Goal: Transaction & Acquisition: Purchase product/service

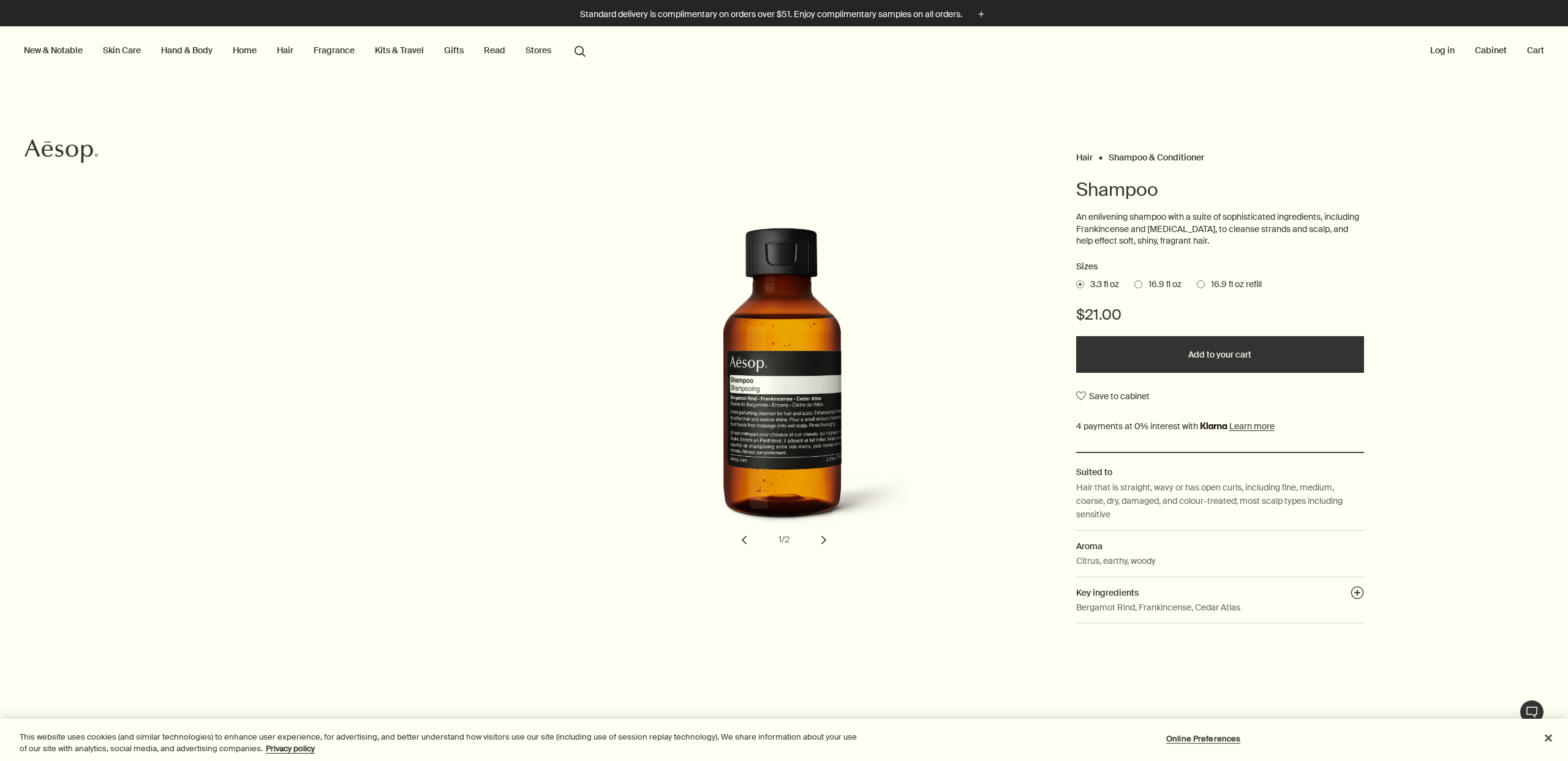
click at [1134, 288] on label "16.9 fl oz" at bounding box center [1157, 284] width 47 height 12
click at [1134, 287] on input "16.9 fl oz" at bounding box center [1134, 282] width 0 height 8
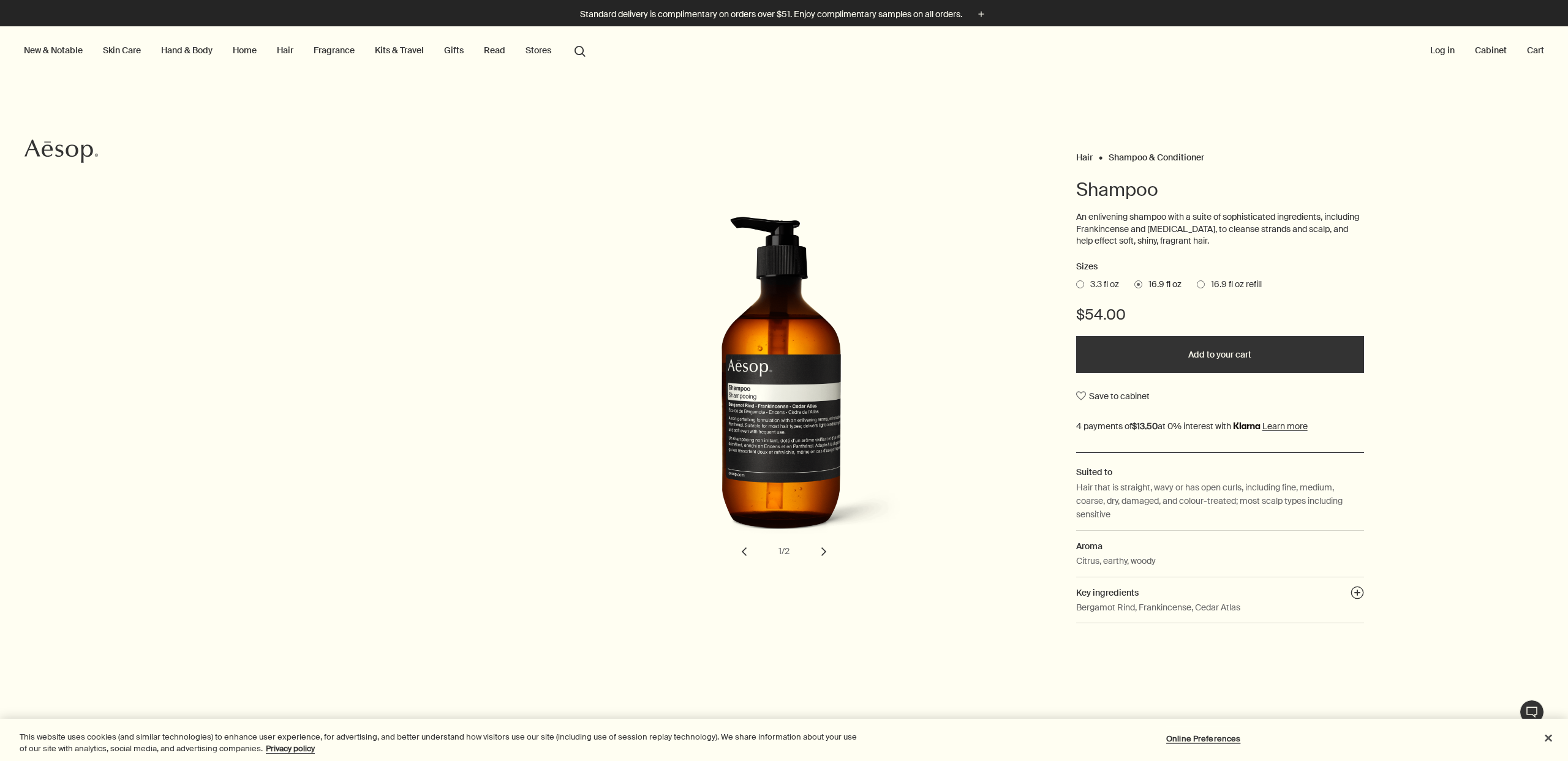
click at [1197, 283] on span at bounding box center [1200, 284] width 8 height 8
click at [1197, 283] on input "16.9 fl oz refill" at bounding box center [1197, 282] width 0 height 8
click at [1134, 284] on span at bounding box center [1138, 284] width 8 height 8
click at [1134, 284] on input "16.9 fl oz" at bounding box center [1134, 282] width 0 height 8
click at [1153, 353] on button "Add to your cart" at bounding box center [1219, 354] width 288 height 36
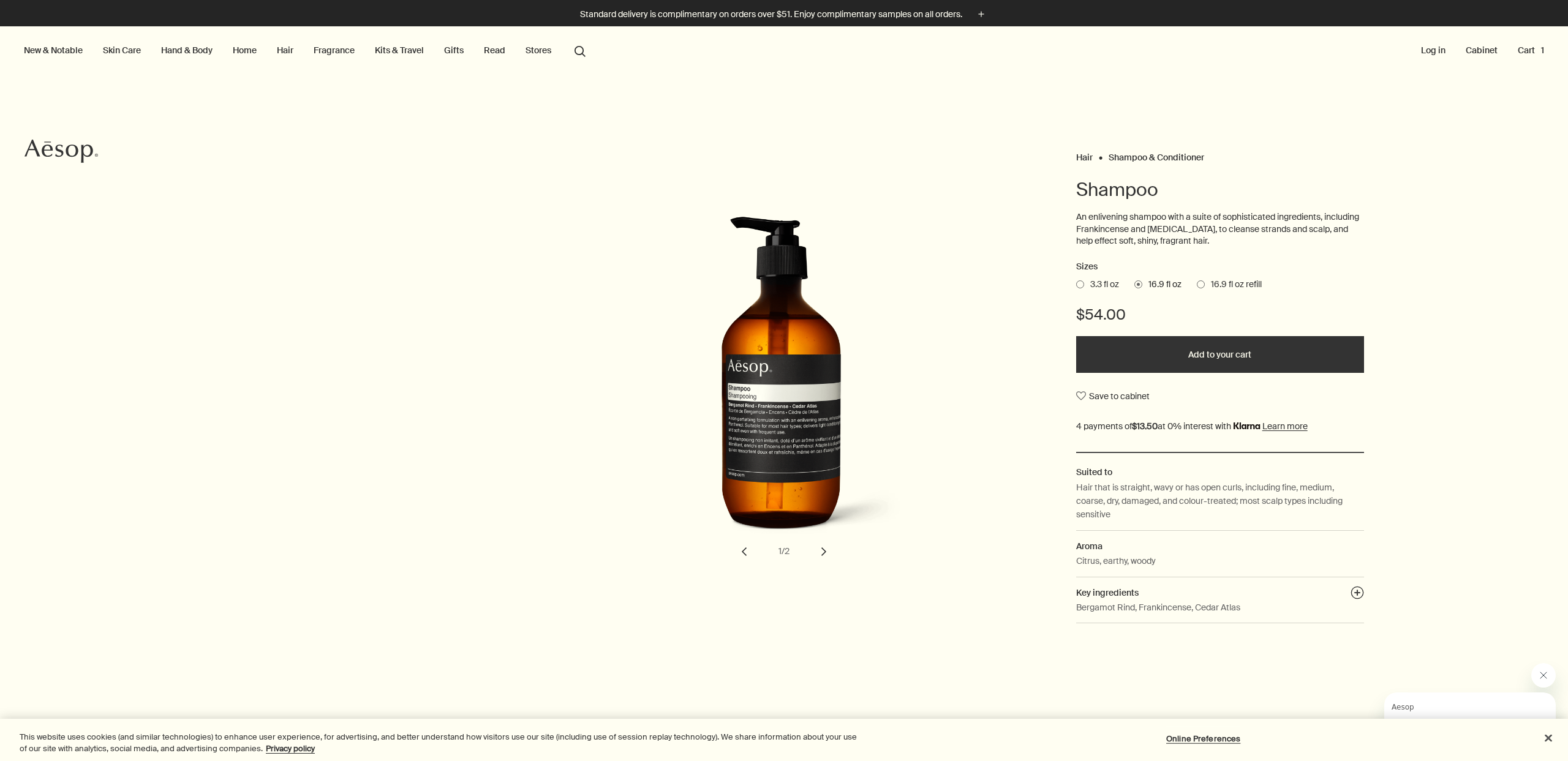
drag, startPoint x: 186, startPoint y: 52, endPoint x: 182, endPoint y: 56, distance: 5.7
click at [186, 52] on link "Hand & Body" at bounding box center [186, 50] width 56 height 16
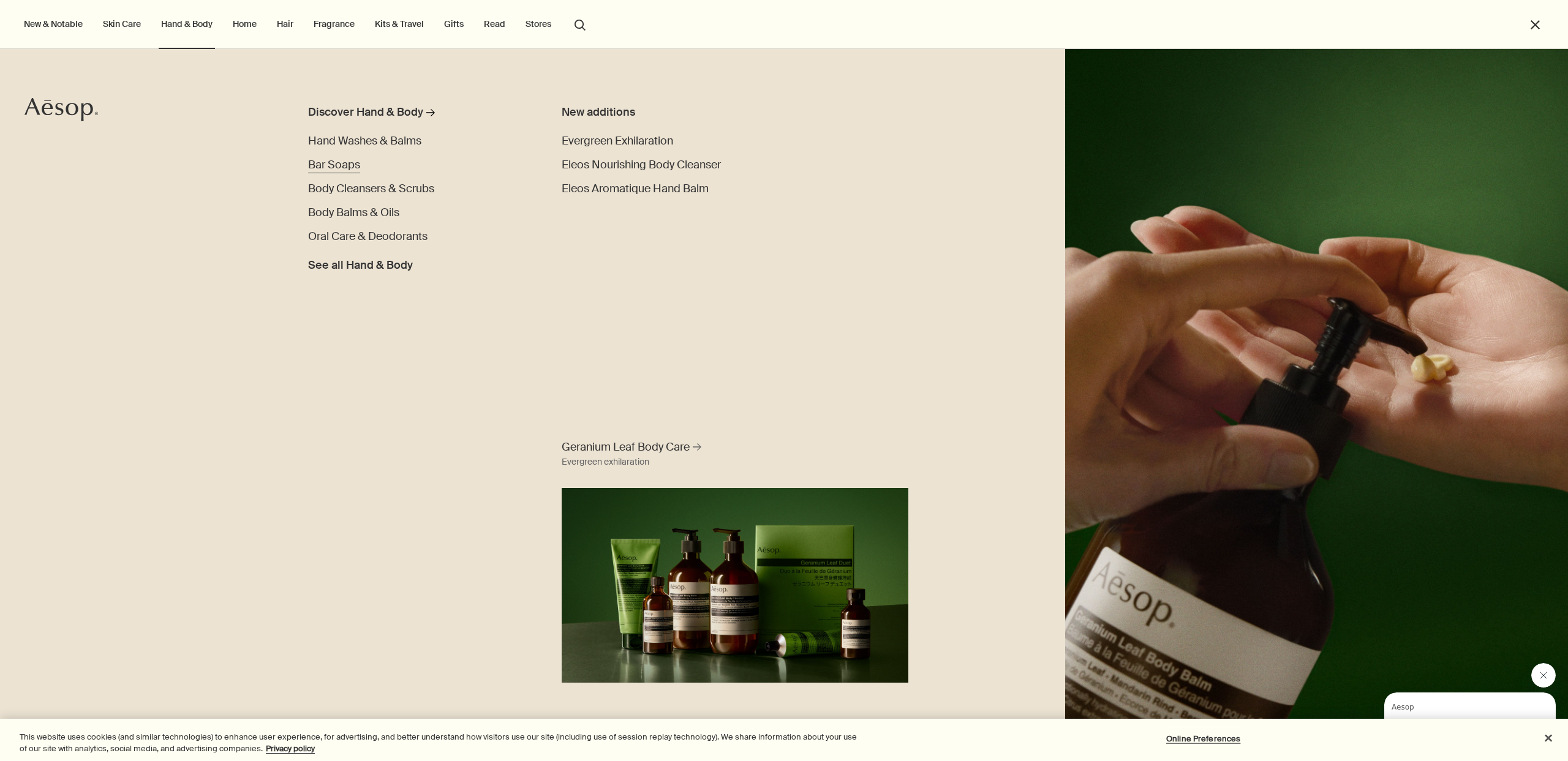
click at [341, 167] on span "Bar Soaps" at bounding box center [334, 164] width 52 height 15
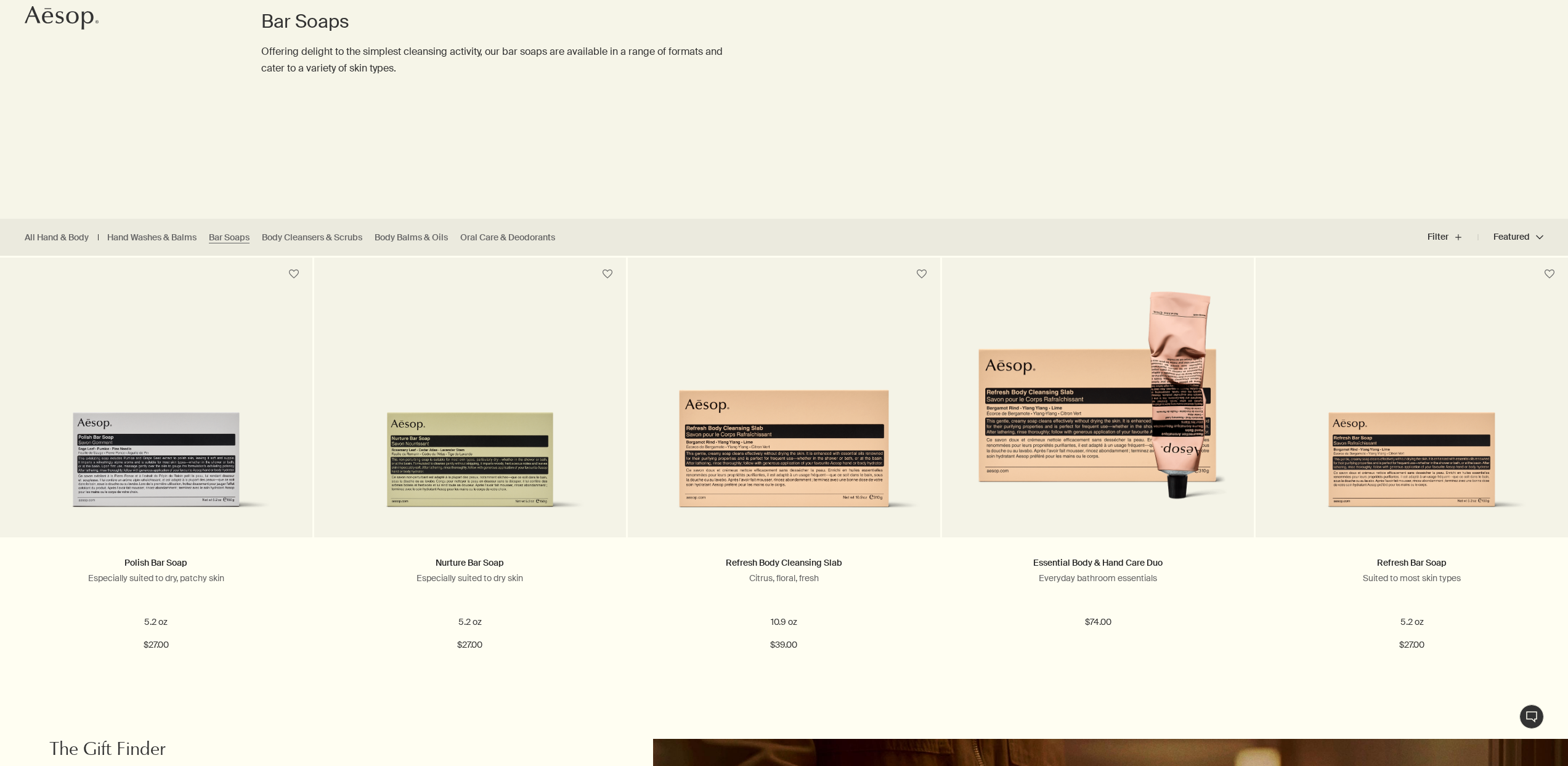
scroll to position [234, 0]
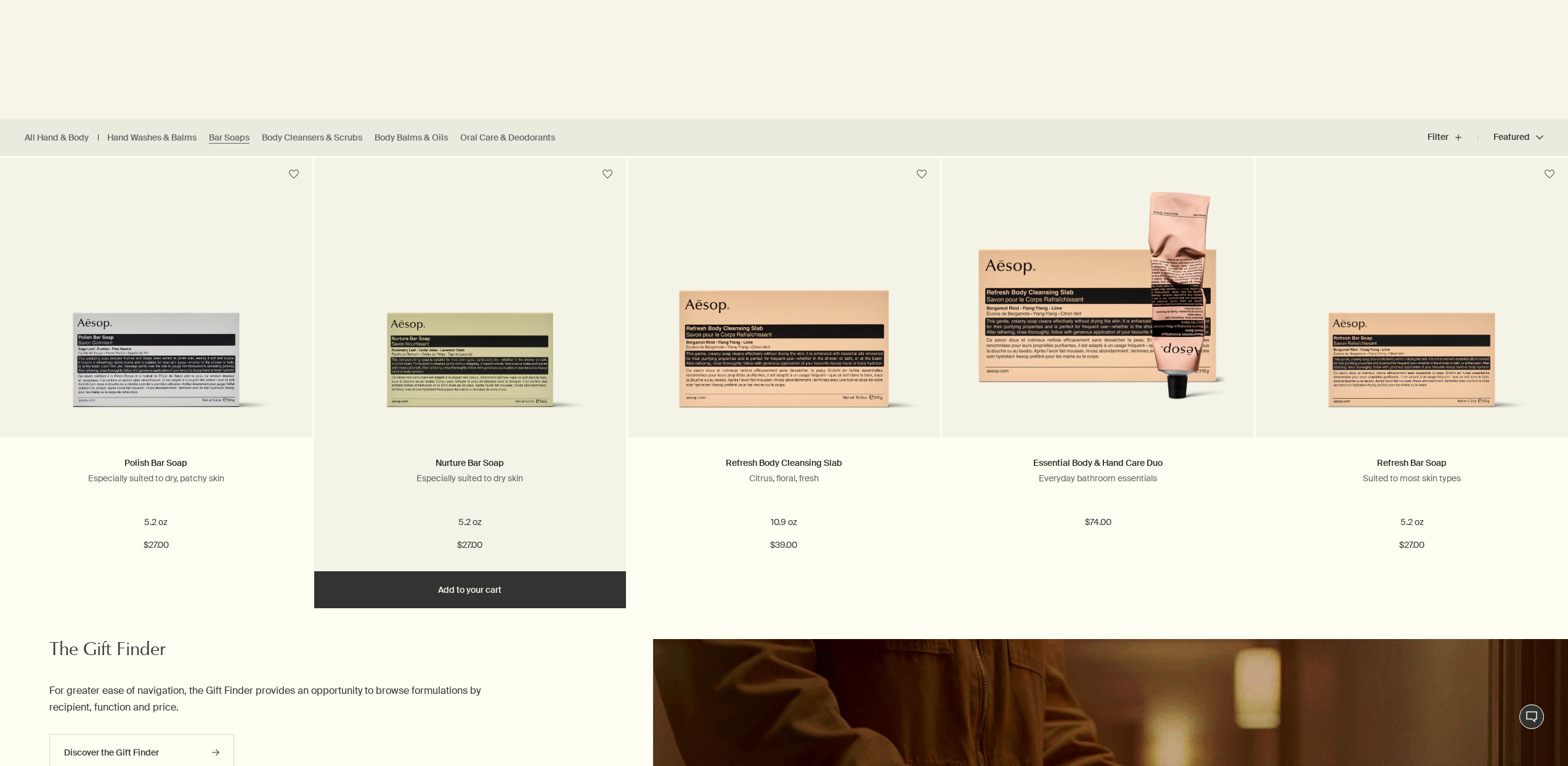
click at [458, 352] on img at bounding box center [470, 335] width 275 height 167
